Goal: Task Accomplishment & Management: Use online tool/utility

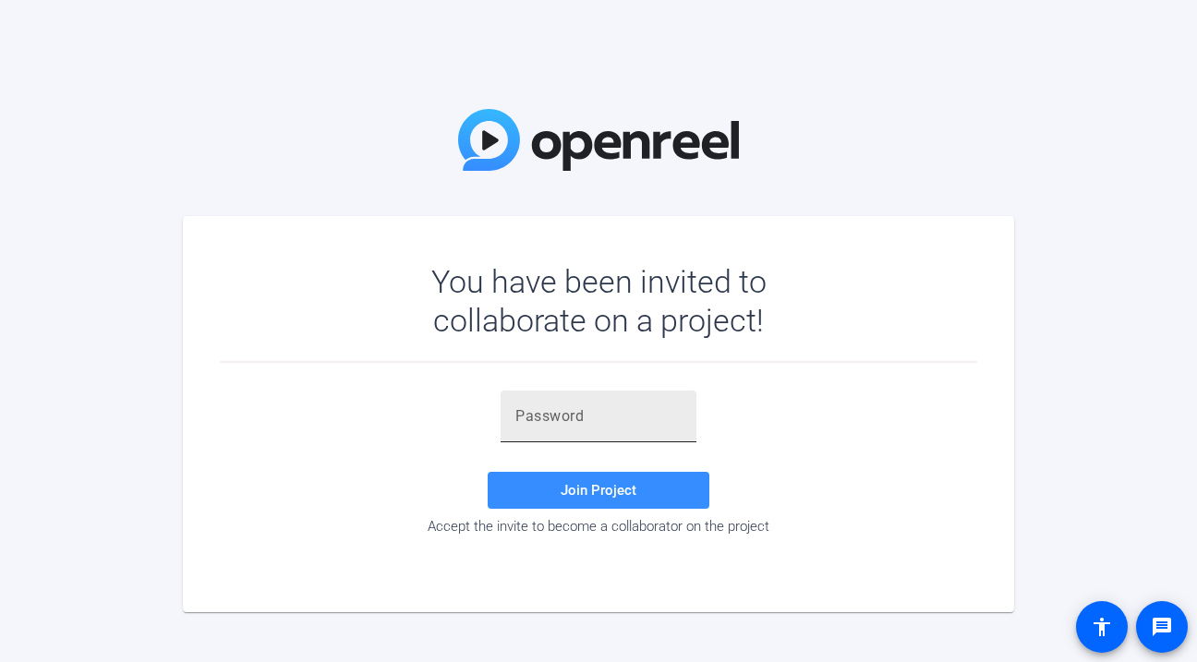
click at [649, 417] on input "text" at bounding box center [598, 416] width 166 height 22
paste input "}](RWp"
type input "}](RWp"
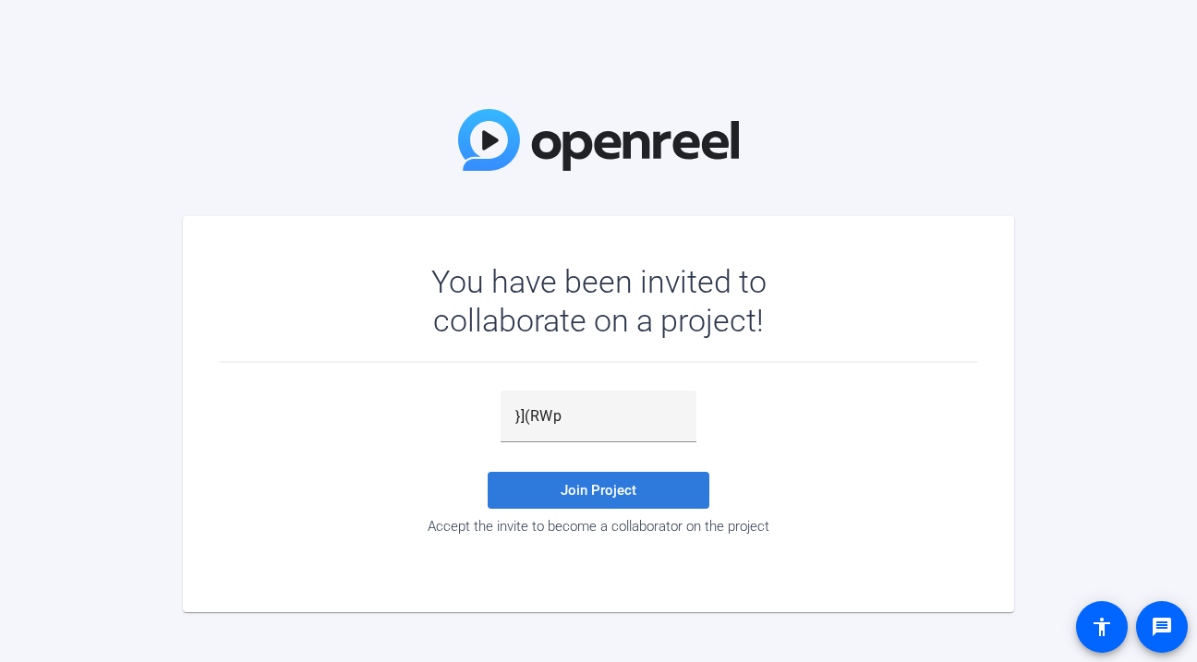
click at [656, 486] on span at bounding box center [598, 490] width 222 height 44
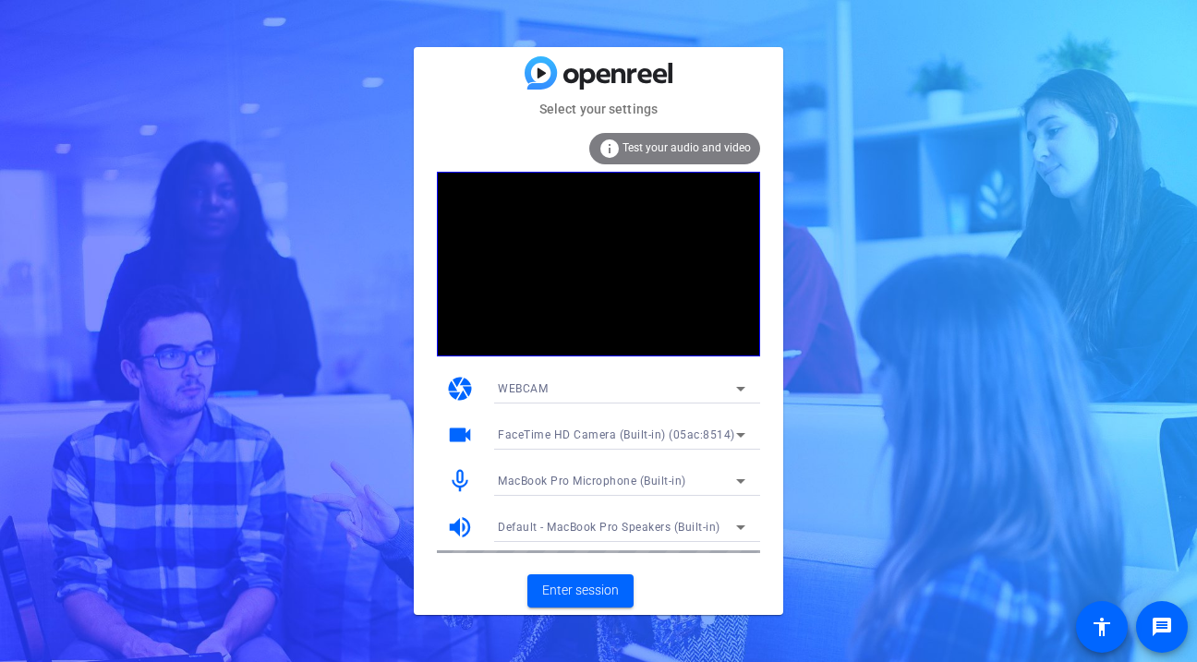
click at [671, 130] on mat-card-content "info Test your audio and video camera WEBCAM videocam FaceTime HD Camera (Built…" at bounding box center [598, 343] width 369 height 448
click at [672, 142] on span "Test your audio and video" at bounding box center [686, 147] width 128 height 13
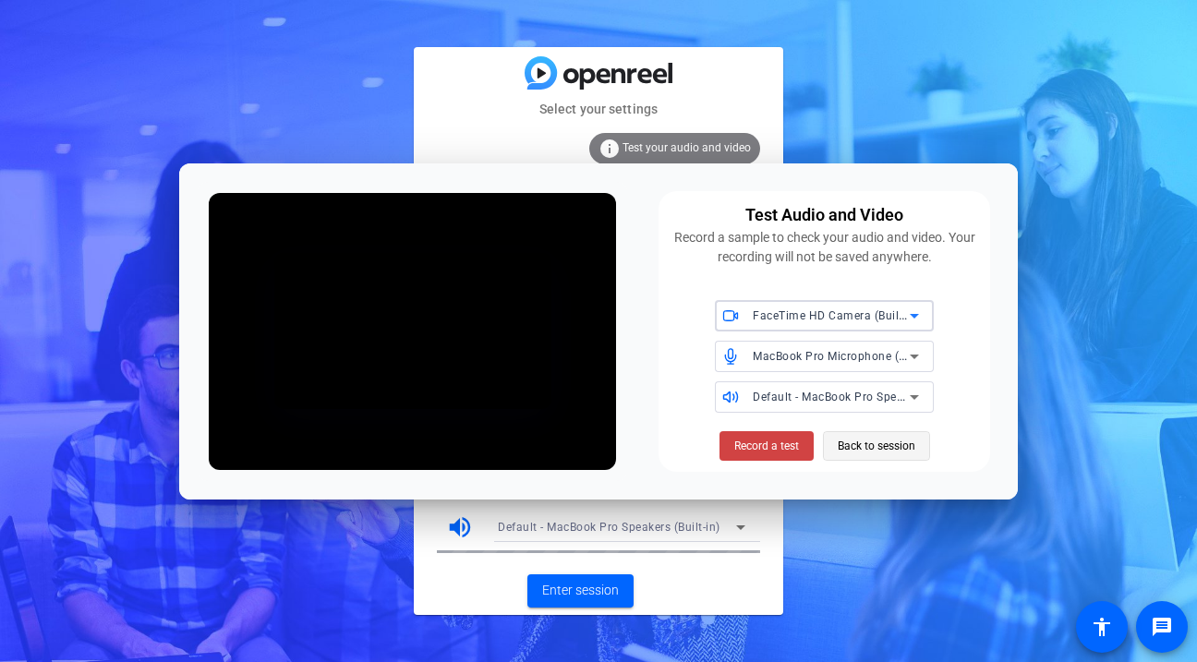
click at [848, 451] on span "Back to session" at bounding box center [876, 445] width 78 height 35
